Goal: Find specific page/section: Find specific page/section

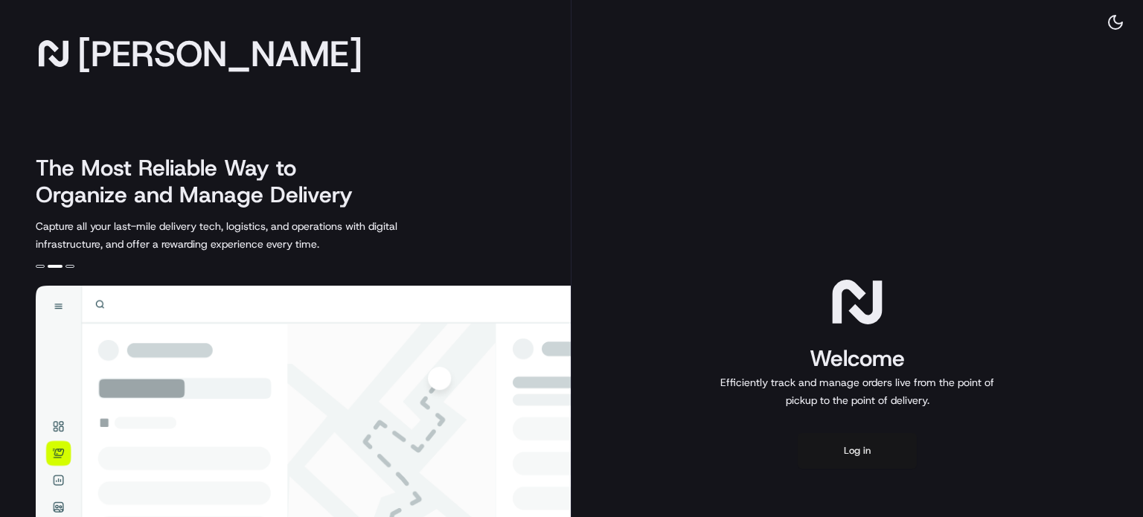
click at [895, 445] on button "Log in" at bounding box center [857, 451] width 119 height 36
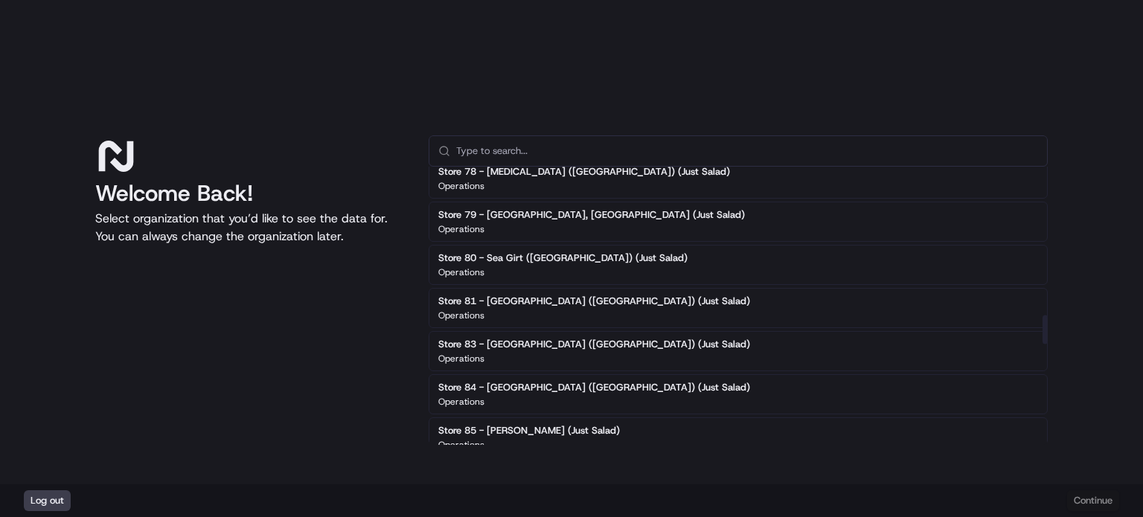
scroll to position [1398, 0]
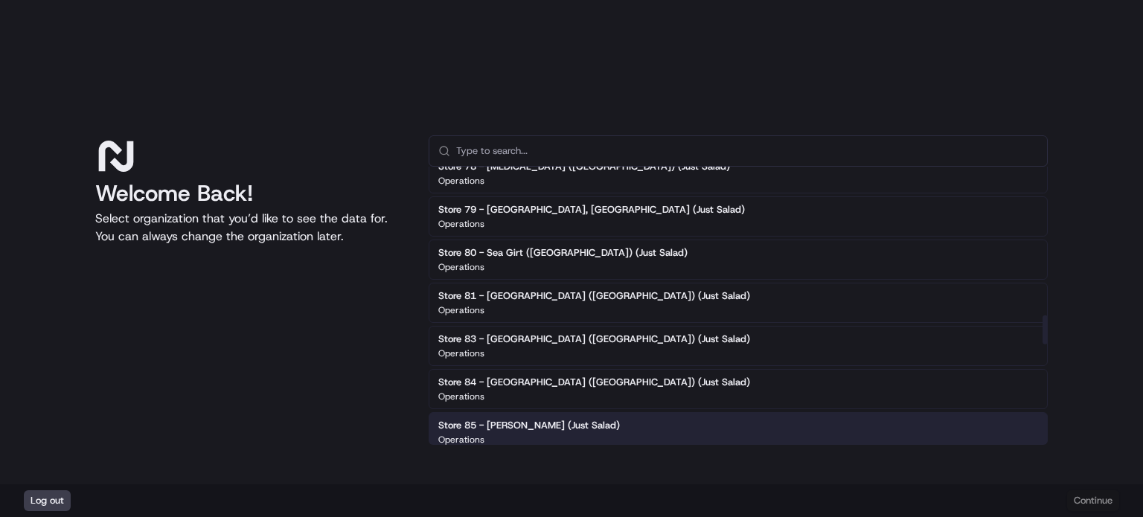
click at [625, 412] on div "Store 85 - Livingston (Just Salad) Operations" at bounding box center [738, 432] width 619 height 40
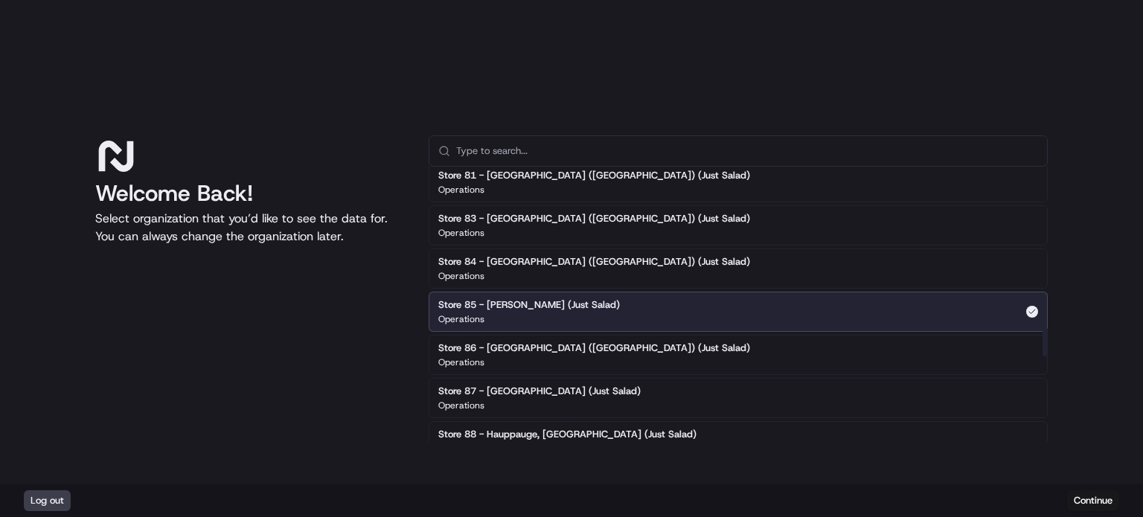
scroll to position [1520, 0]
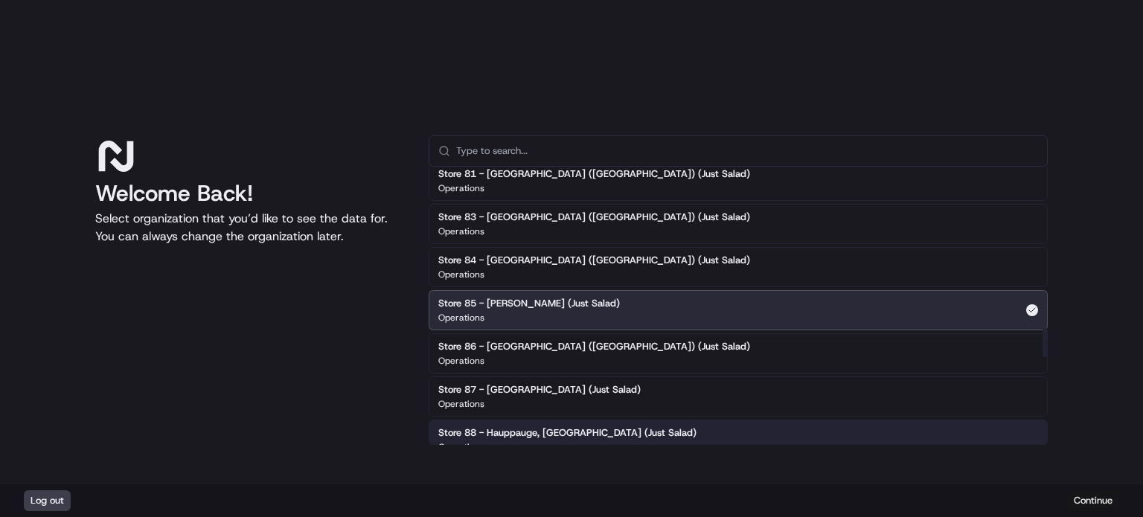
click at [1079, 496] on button "Continue" at bounding box center [1093, 500] width 52 height 21
